Goal: Contribute content: Contribute content

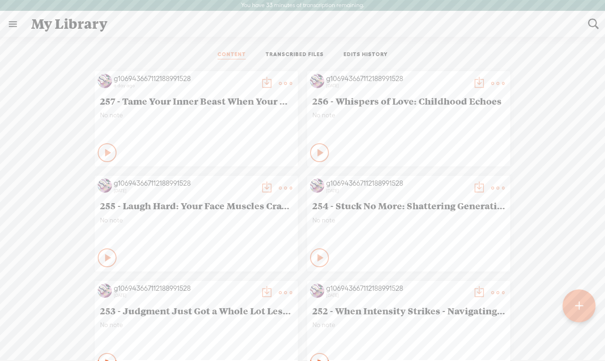
click at [593, 25] on t at bounding box center [593, 24] width 12 height 12
type input "o-ha"
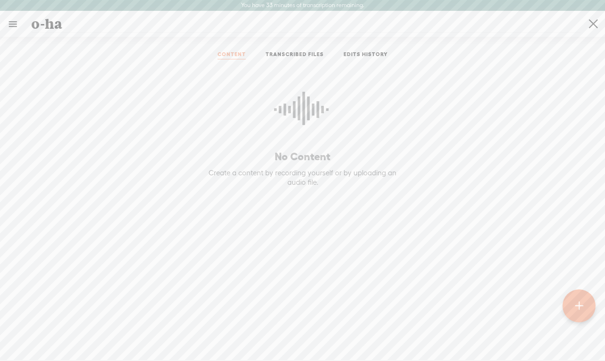
click at [591, 23] on t at bounding box center [593, 24] width 9 height 24
click at [581, 311] on t at bounding box center [579, 306] width 8 height 21
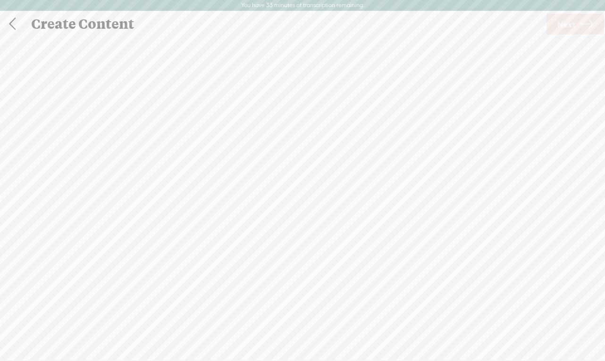
scroll to position [0, 0]
click at [9, 19] on link at bounding box center [12, 23] width 24 height 25
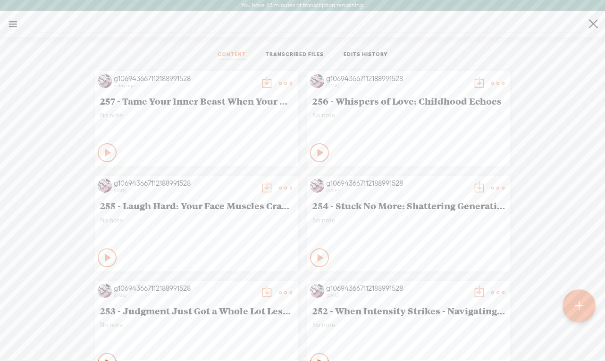
click at [579, 299] on t at bounding box center [579, 306] width 8 height 21
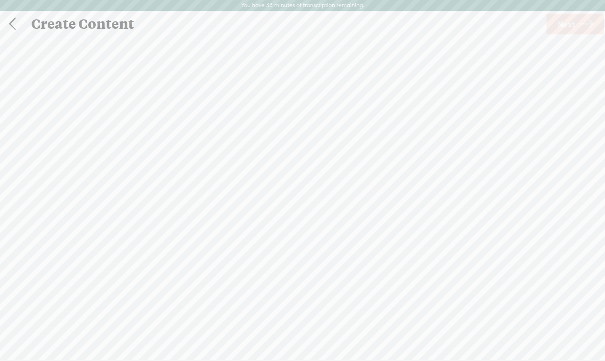
scroll to position [0, 0]
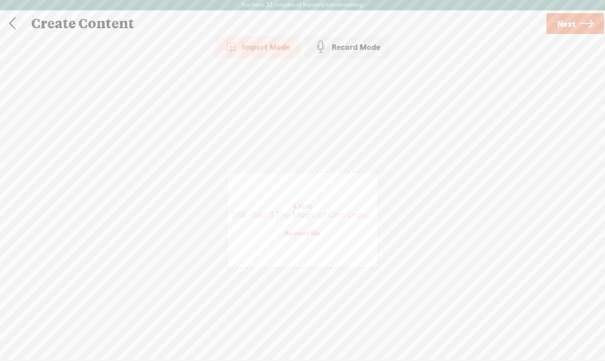
click at [582, 16] on icon at bounding box center [586, 24] width 13 height 24
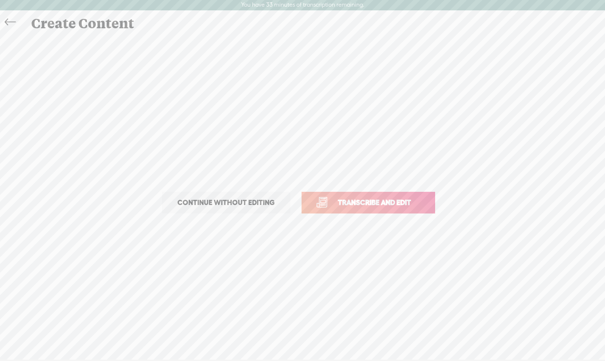
click at [383, 207] on span "Transcribe and edit" at bounding box center [374, 202] width 93 height 11
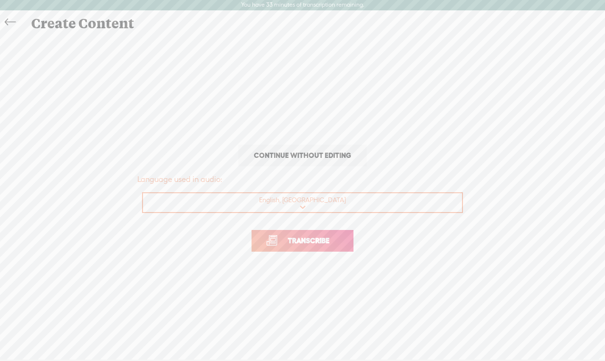
click at [305, 240] on span "Transcribe" at bounding box center [308, 240] width 61 height 11
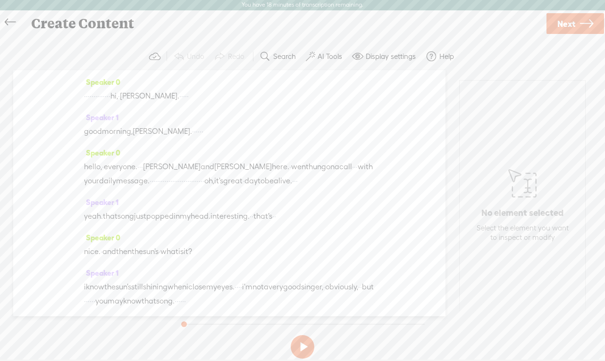
drag, startPoint x: 159, startPoint y: 96, endPoint x: 84, endPoint y: 97, distance: 75.5
click at [84, 97] on div "· · · · · · · · · · · · · · hi, · [PERSON_NAME]. · · · · ·" at bounding box center [229, 96] width 291 height 14
click at [327, 58] on label "AI Tools" at bounding box center [329, 56] width 25 height 9
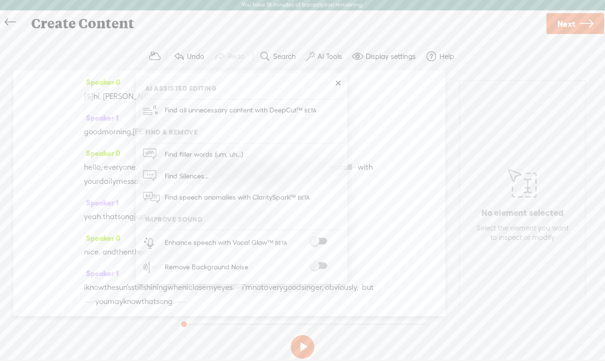
click at [324, 266] on span at bounding box center [318, 266] width 17 height 7
click at [396, 221] on div "Speaker 0 [S] · · · · · · · · · · · · · · hi, · [PERSON_NAME]. · · · · · Speake…" at bounding box center [229, 194] width 432 height 246
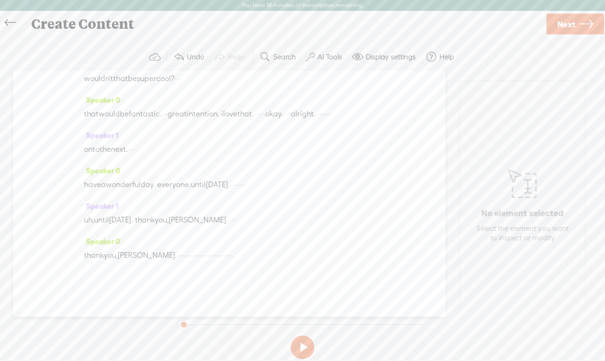
scroll to position [3716, 0]
drag, startPoint x: 145, startPoint y: 253, endPoint x: 316, endPoint y: 256, distance: 170.7
click at [316, 256] on div "thank you, [PERSON_NAME]. · · · · · · · · · · · · · · · · · · · · · · · · · · ·…" at bounding box center [229, 256] width 291 height 14
click at [571, 18] on span "Next" at bounding box center [566, 24] width 18 height 24
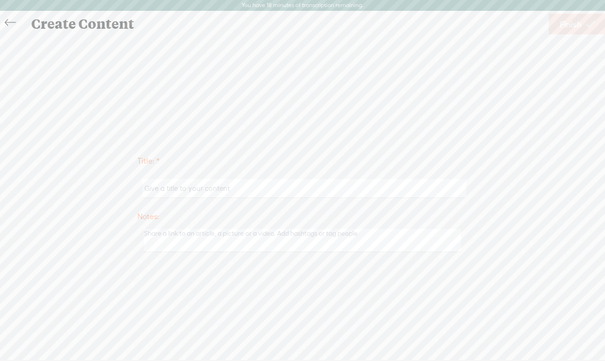
click at [165, 189] on input "text" at bounding box center [303, 188] width 323 height 18
paste input "258 - aka 3 The Magic of Oha copy"
click at [248, 189] on input "258 - aka 3 The Magic of Oha copy" at bounding box center [303, 188] width 323 height 18
type input "258 - aka 3 The Magic of Oha"
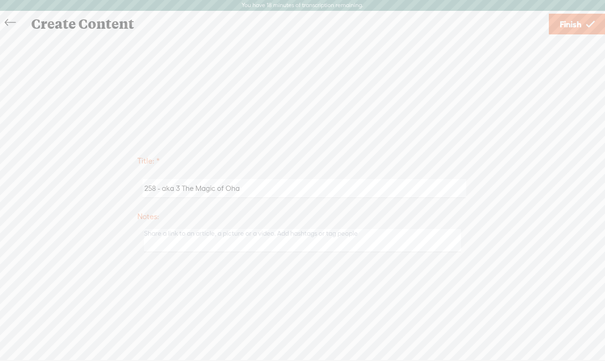
click at [567, 23] on span "Finish" at bounding box center [570, 24] width 22 height 24
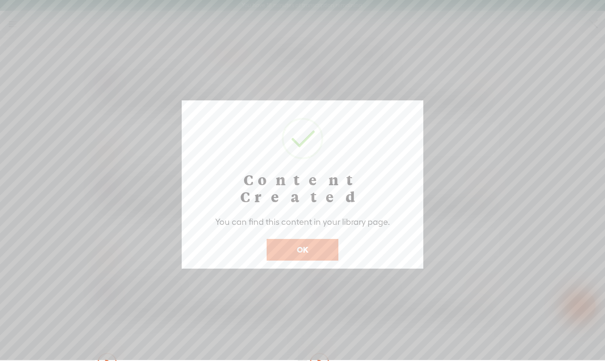
click at [298, 239] on button "OK" at bounding box center [302, 250] width 72 height 22
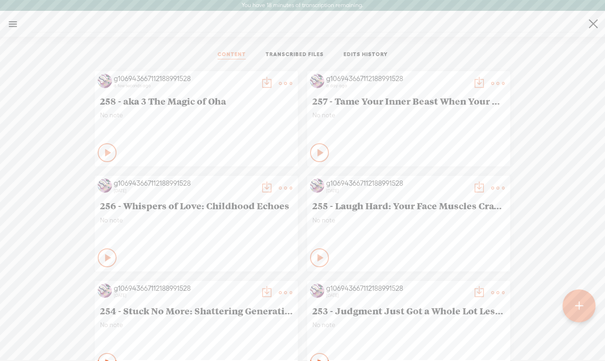
click at [261, 82] on t at bounding box center [266, 83] width 13 height 13
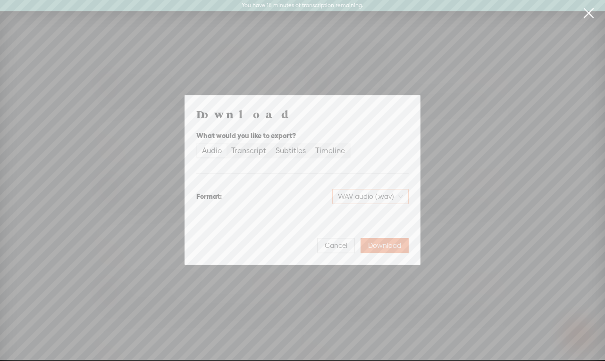
click at [383, 194] on span "WAV audio (.wav)" at bounding box center [370, 197] width 65 height 14
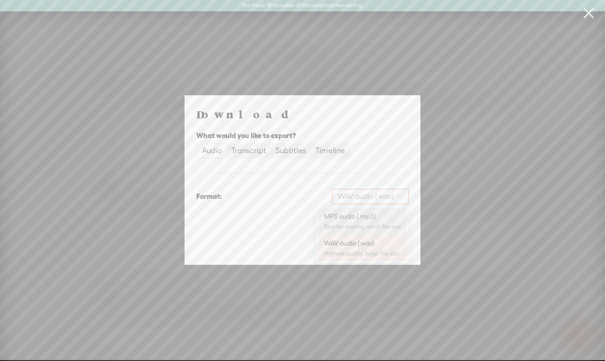
click at [356, 216] on div "MP3 audio (.mp3)" at bounding box center [362, 216] width 77 height 9
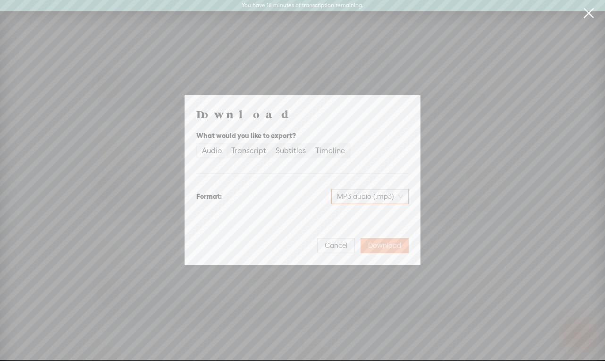
click at [378, 245] on span "Download" at bounding box center [384, 245] width 33 height 9
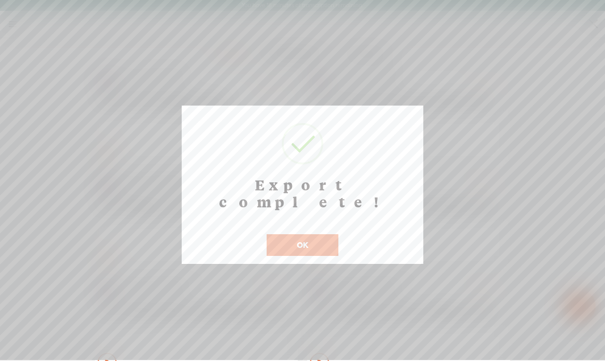
click at [300, 234] on button "OK" at bounding box center [302, 245] width 72 height 22
